Goal: Information Seeking & Learning: Find contact information

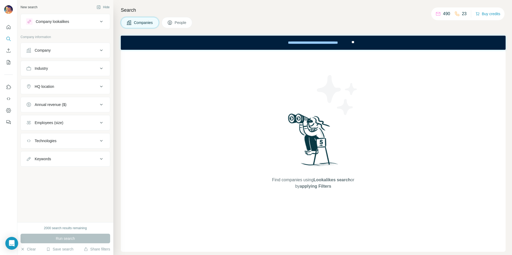
click at [174, 20] on button "People" at bounding box center [177, 22] width 31 height 11
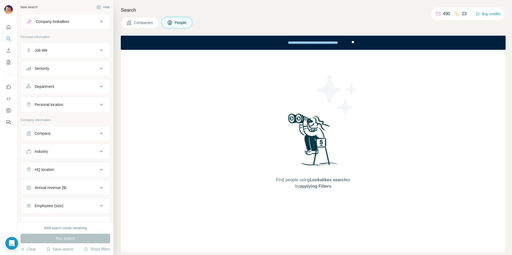
click at [63, 136] on div "Company" at bounding box center [62, 133] width 72 height 5
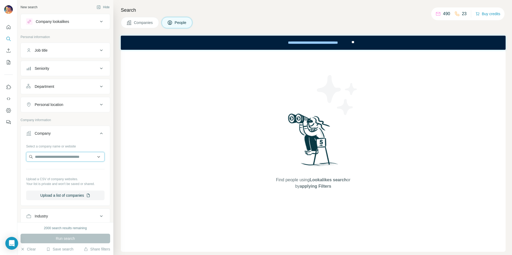
click at [65, 159] on input "text" at bounding box center [65, 157] width 78 height 10
type input "*********"
click at [75, 173] on p "[DOMAIN_NAME]" at bounding box center [60, 174] width 38 height 5
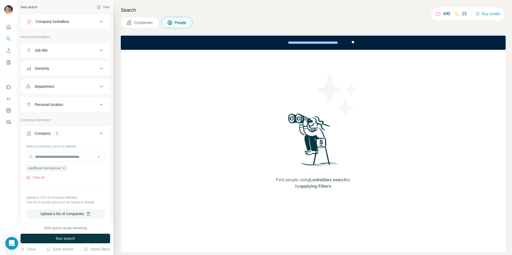
scroll to position [7, 0]
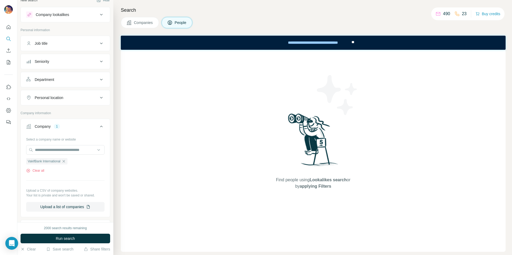
click at [78, 61] on div "Seniority" at bounding box center [62, 61] width 72 height 5
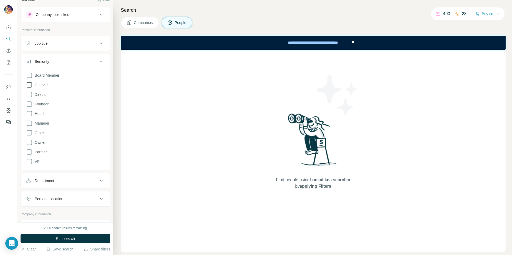
click at [30, 84] on icon at bounding box center [29, 85] width 6 height 6
click at [29, 163] on icon at bounding box center [29, 162] width 6 height 6
click at [98, 60] on icon at bounding box center [101, 61] width 6 height 6
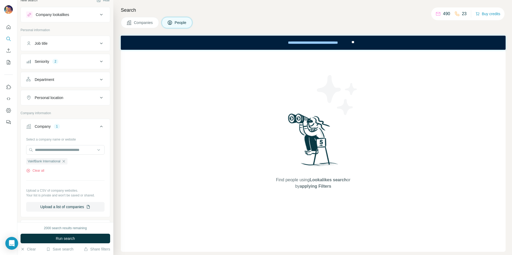
click at [85, 78] on div "Department" at bounding box center [62, 79] width 72 height 5
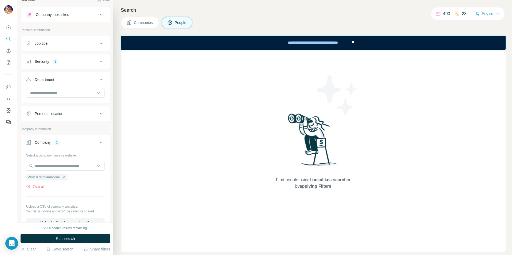
click at [85, 78] on div "Department" at bounding box center [62, 79] width 72 height 5
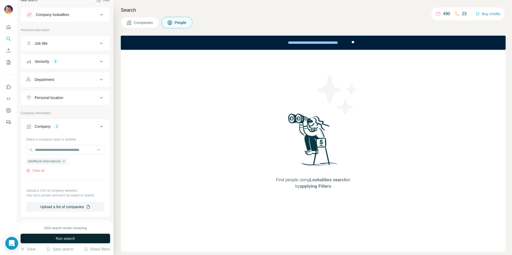
click at [71, 237] on span "Run search" at bounding box center [65, 238] width 19 height 5
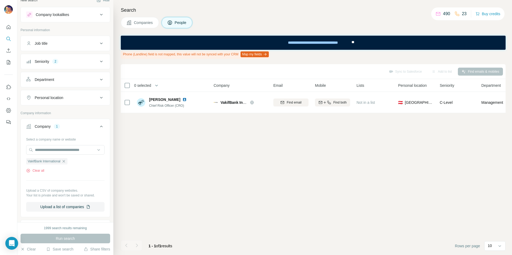
click at [68, 129] on div "Company 1" at bounding box center [62, 126] width 72 height 5
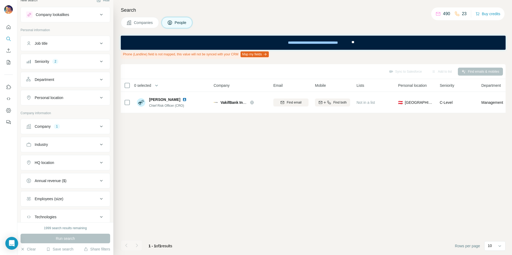
click at [79, 130] on button "Company 1" at bounding box center [65, 126] width 89 height 13
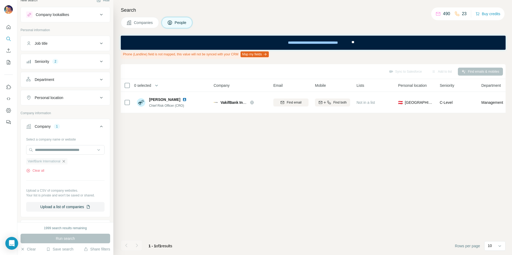
click at [65, 162] on icon "button" at bounding box center [63, 161] width 2 height 2
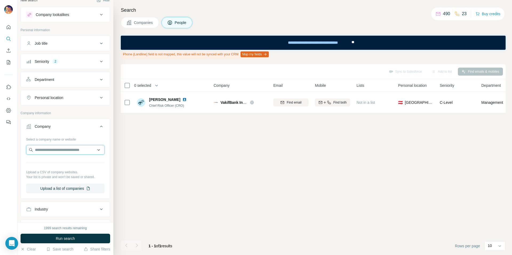
click at [68, 152] on input "text" at bounding box center [65, 150] width 78 height 10
type input "****"
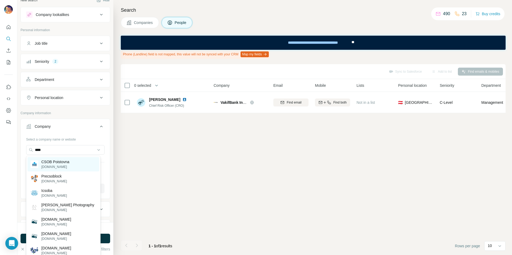
click at [49, 161] on p "CSOB Poistovna" at bounding box center [55, 161] width 28 height 5
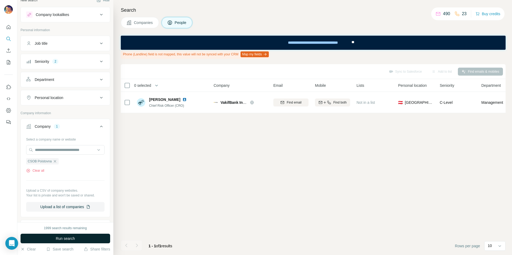
click at [58, 237] on span "Run search" at bounding box center [65, 238] width 19 height 5
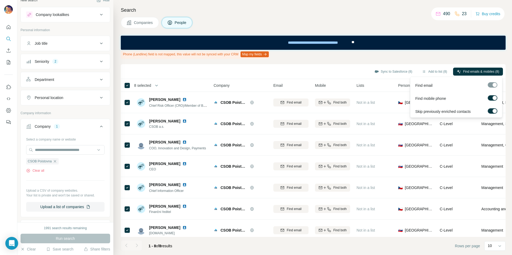
click at [495, 98] on div at bounding box center [494, 98] width 4 height 4
click at [485, 70] on span "Find emails (8)" at bounding box center [488, 71] width 21 height 5
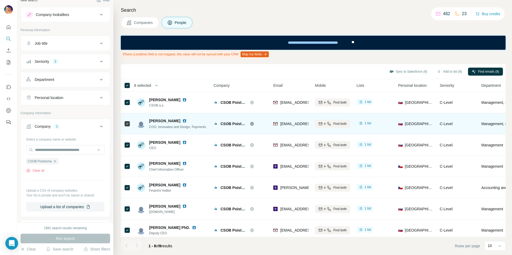
scroll to position [28, 0]
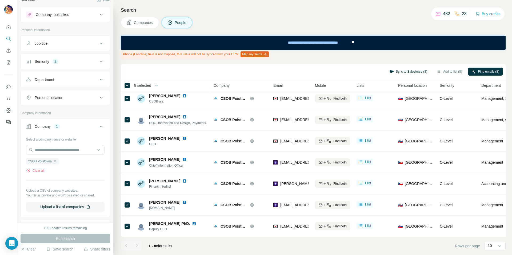
click at [393, 70] on button "Sync to Salesforce (8)" at bounding box center [407, 72] width 45 height 8
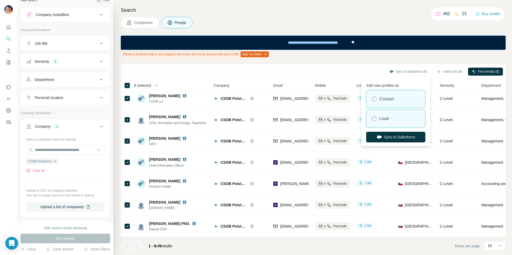
click at [386, 117] on label "Lead" at bounding box center [384, 119] width 10 height 6
click at [402, 138] on button "Sync to Salesforce" at bounding box center [395, 137] width 59 height 11
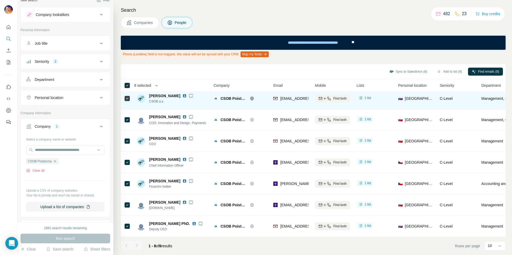
scroll to position [0, 0]
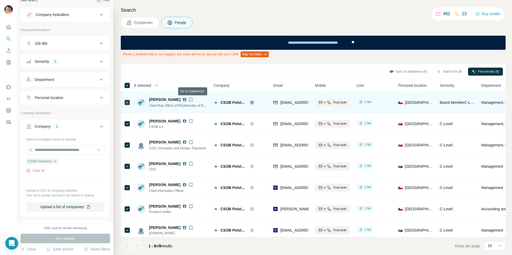
click at [192, 100] on icon at bounding box center [191, 100] width 3 height 2
